Goal: Book appointment/travel/reservation

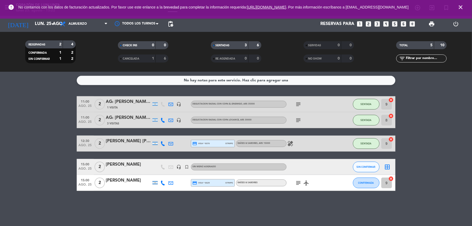
click at [288, 145] on icon "healing" at bounding box center [291, 143] width 6 height 6
click at [136, 140] on div "[PERSON_NAME] [PERSON_NAME]" at bounding box center [128, 141] width 45 height 7
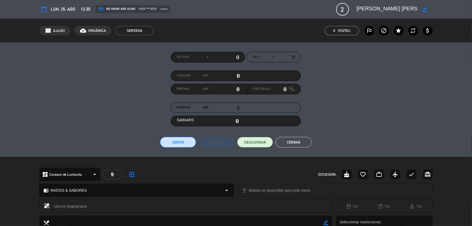
click at [309, 144] on button "Cerrar" at bounding box center [294, 142] width 36 height 11
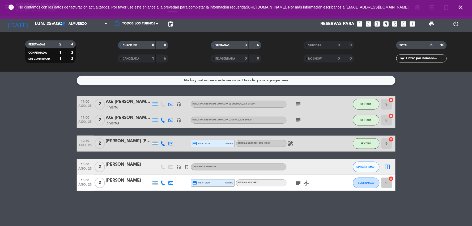
click at [43, 13] on span "No contamos con los datos de facturación actualizados. Por favor use este enlan…" at bounding box center [236, 7] width 436 height 11
click at [461, 7] on icon "close" at bounding box center [461, 7] width 6 height 6
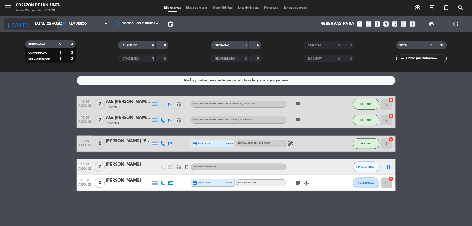
click at [55, 21] on icon "arrow_drop_down" at bounding box center [52, 24] width 6 height 6
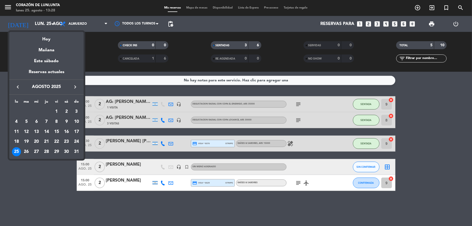
click at [73, 89] on icon "keyboard_arrow_right" at bounding box center [75, 87] width 6 height 6
click at [46, 121] on div "4" at bounding box center [46, 121] width 9 height 9
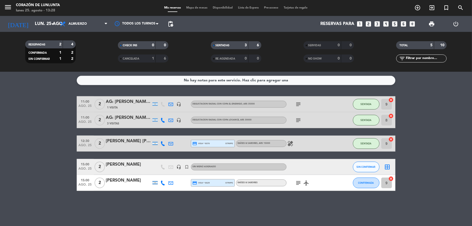
type input "[DEMOGRAPHIC_DATA] [DATE]"
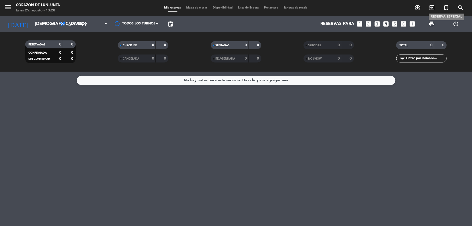
click at [445, 9] on icon "turned_in_not" at bounding box center [447, 8] width 6 height 6
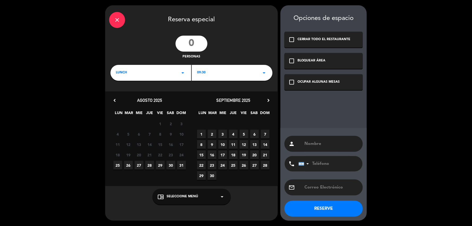
click at [192, 44] on input "number" at bounding box center [192, 44] width 32 height 16
type input "23"
click at [229, 72] on div "09:30 arrow_drop_down" at bounding box center [232, 73] width 81 height 16
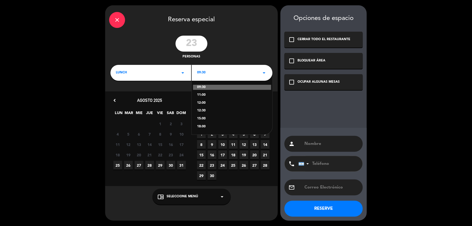
click at [206, 117] on div "15:00" at bounding box center [232, 118] width 70 height 5
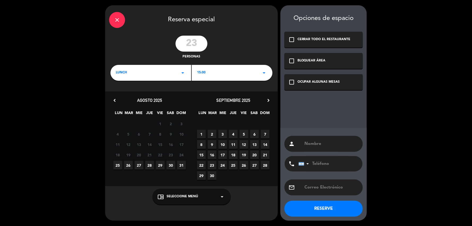
click at [235, 136] on span "4" at bounding box center [233, 134] width 9 height 9
click at [199, 202] on div "chrome_reader_mode Seleccione Menú arrow_drop_down" at bounding box center [192, 197] width 78 height 16
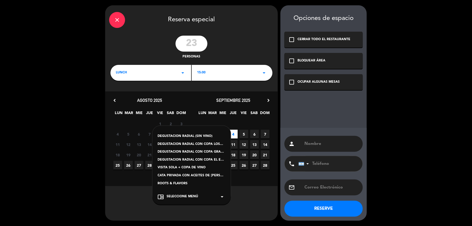
click at [188, 168] on div "VISITA SOLA + COPA DE VINO" at bounding box center [192, 167] width 68 height 5
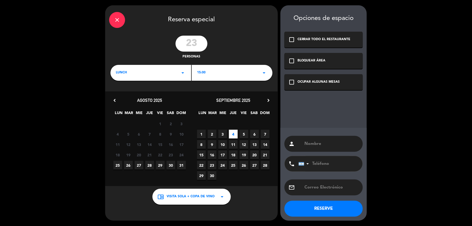
click at [309, 139] on div "person" at bounding box center [324, 144] width 78 height 16
click at [311, 147] on input "text" at bounding box center [331, 143] width 55 height 7
type input "[PERSON_NAME]"
click at [328, 205] on button "RESERVE" at bounding box center [324, 209] width 78 height 16
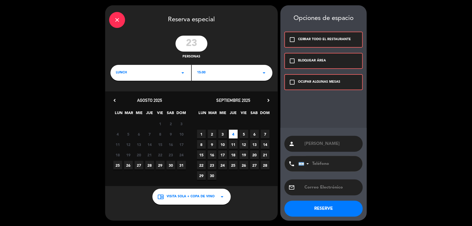
click at [305, 56] on div "check_box_outline_blank BLOQUEAR ÁREA" at bounding box center [324, 61] width 78 height 16
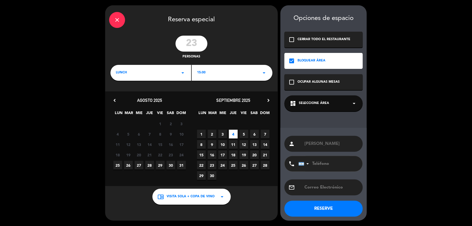
click at [340, 211] on button "RESERVE" at bounding box center [324, 209] width 78 height 16
click at [326, 103] on span "Seleccione Área" at bounding box center [314, 103] width 31 height 5
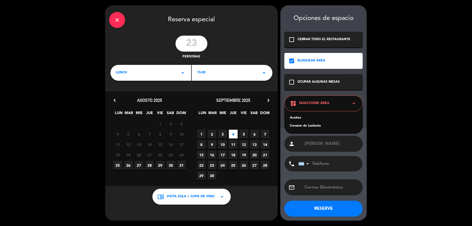
click at [324, 124] on div "Corazon de Lunlunta" at bounding box center [324, 125] width 68 height 5
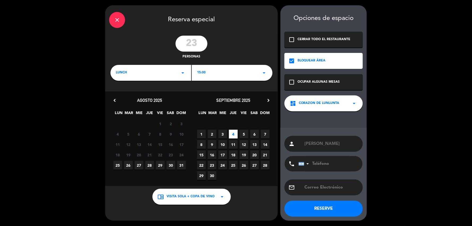
drag, startPoint x: 330, startPoint y: 200, endPoint x: 329, endPoint y: 208, distance: 7.9
click at [330, 203] on div "person [PERSON_NAME] phone [GEOGRAPHIC_DATA] +1 [GEOGRAPHIC_DATA] +44 [GEOGRAPH…" at bounding box center [324, 174] width 86 height 93
click at [329, 208] on button "RESERVE" at bounding box center [324, 209] width 78 height 16
